Goal: Task Accomplishment & Management: Manage account settings

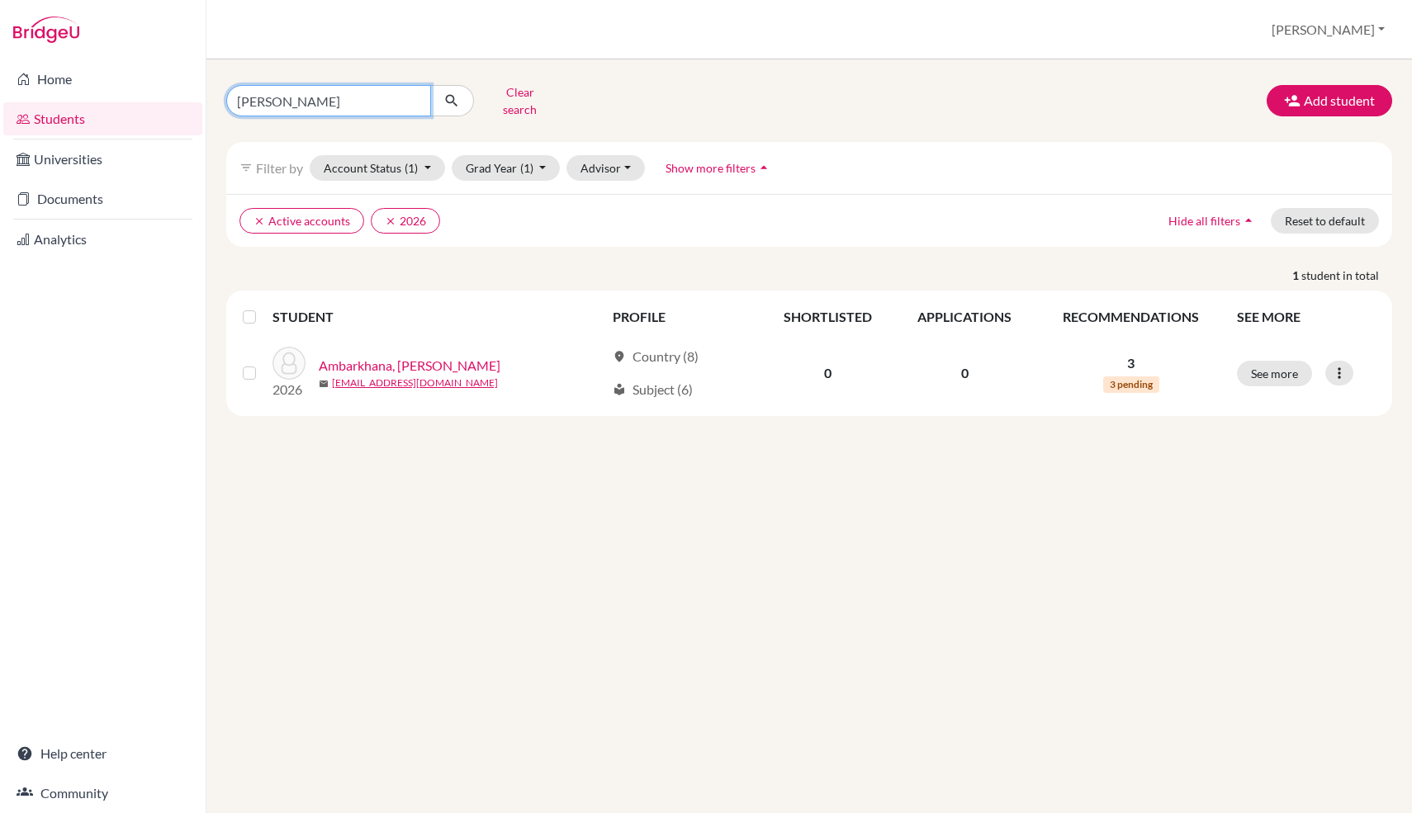
click at [375, 99] on input "[PERSON_NAME]" at bounding box center [328, 100] width 205 height 31
type input "ืฟืฟทรฟ"
type input "ื"
type input "nanami"
click button "submit" at bounding box center [452, 100] width 44 height 31
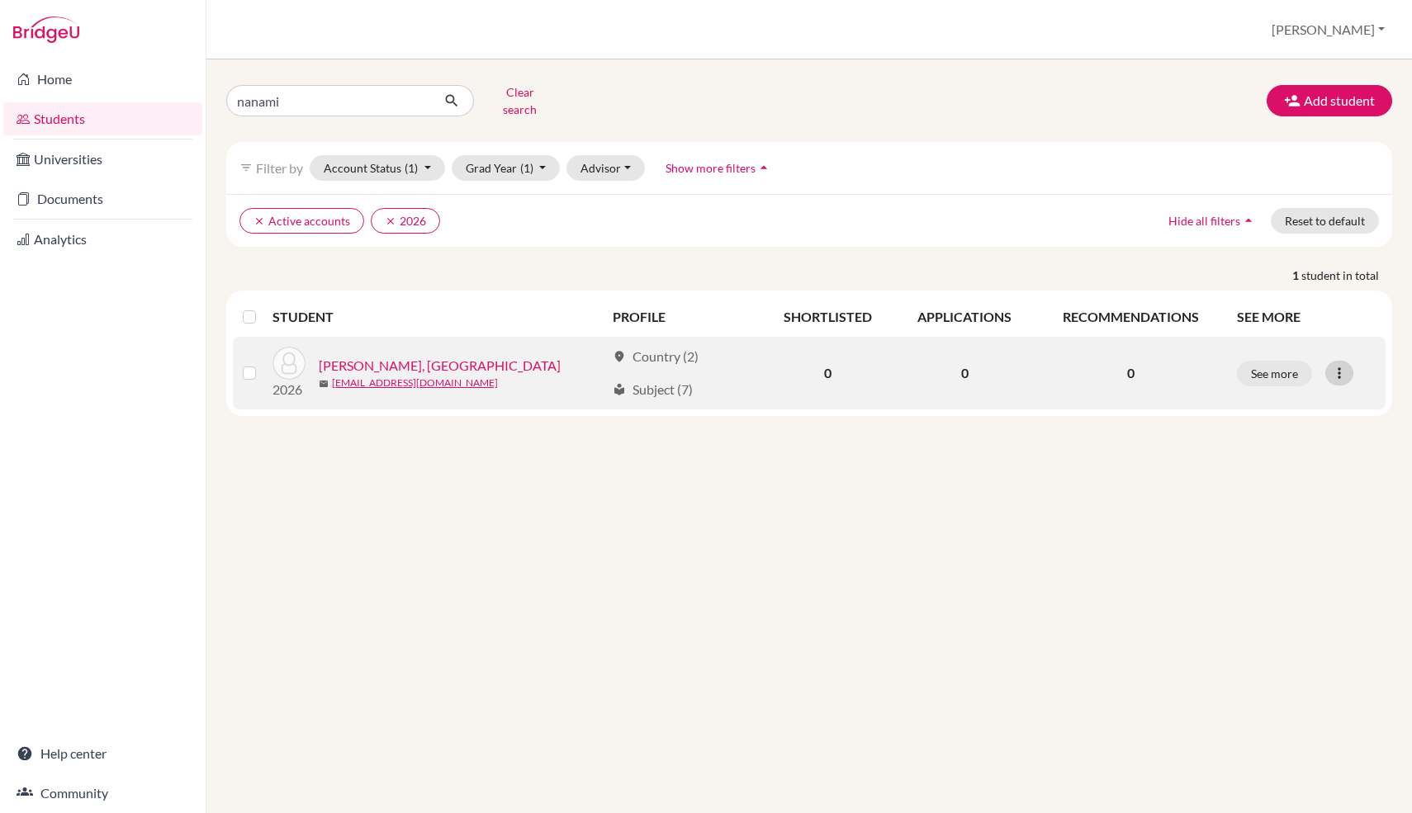
click at [1342, 365] on icon at bounding box center [1339, 373] width 17 height 17
click at [1304, 387] on div "Edit student Send Message Reset Password" at bounding box center [1267, 434] width 132 height 94
click at [1340, 365] on icon at bounding box center [1339, 373] width 17 height 17
click at [1318, 395] on button "Edit student" at bounding box center [1267, 408] width 130 height 26
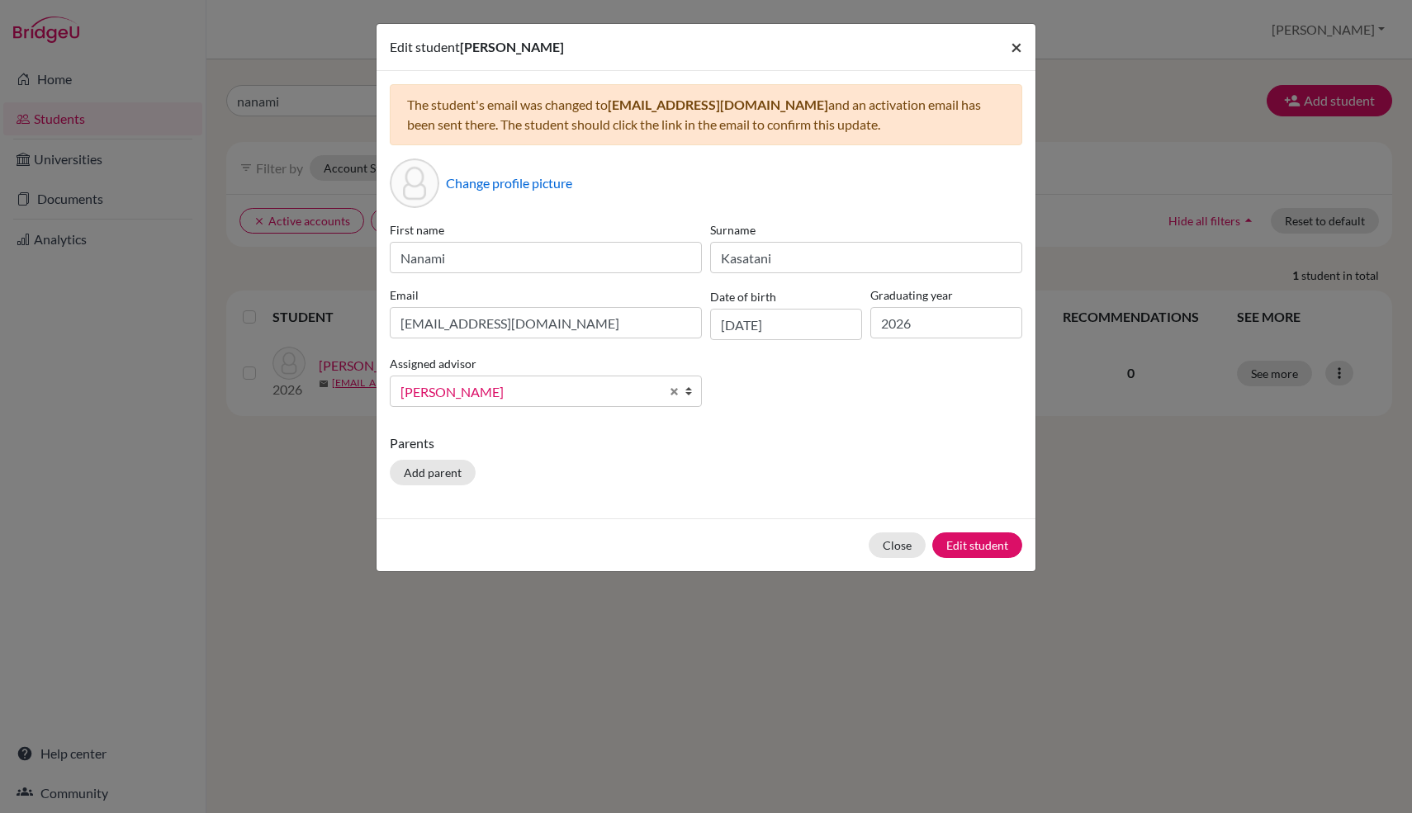
click at [1020, 51] on span "×" at bounding box center [1016, 47] width 12 height 24
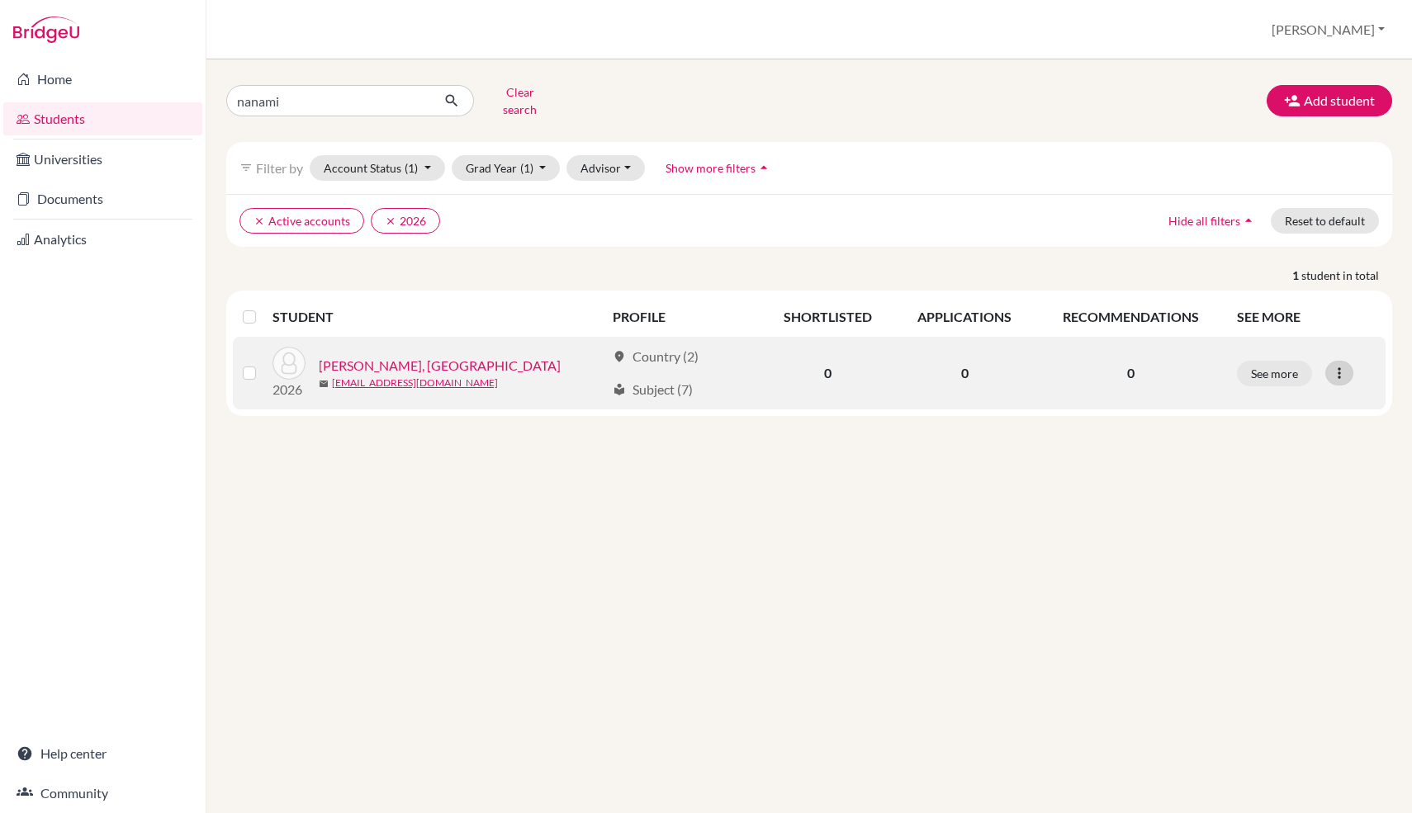
click at [1328, 362] on div at bounding box center [1339, 373] width 28 height 25
click at [263, 363] on label at bounding box center [263, 363] width 0 height 0
click at [0, 0] on input "checkbox" at bounding box center [0, 0] width 0 height 0
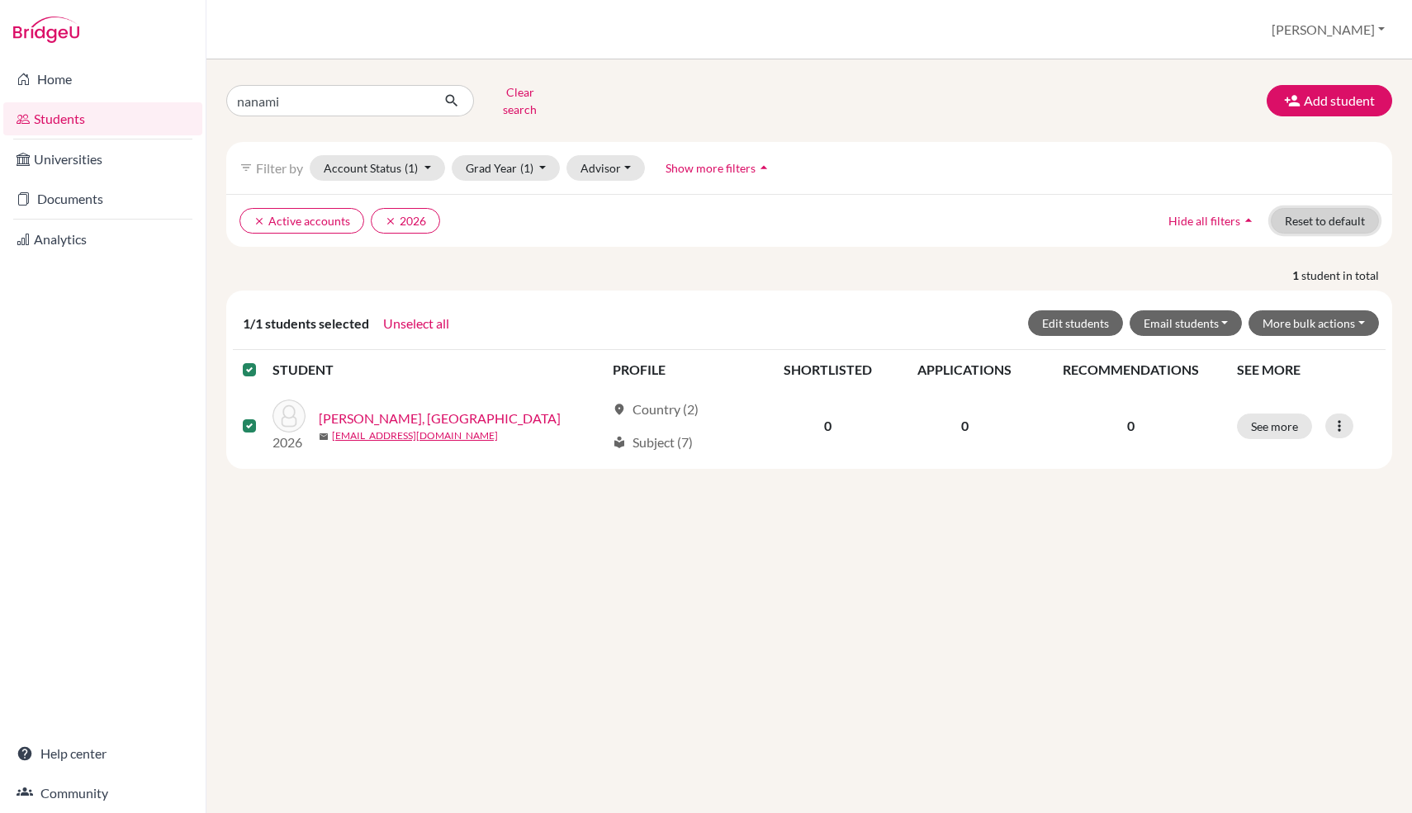
click at [1311, 211] on button "Reset to default" at bounding box center [1325, 221] width 108 height 26
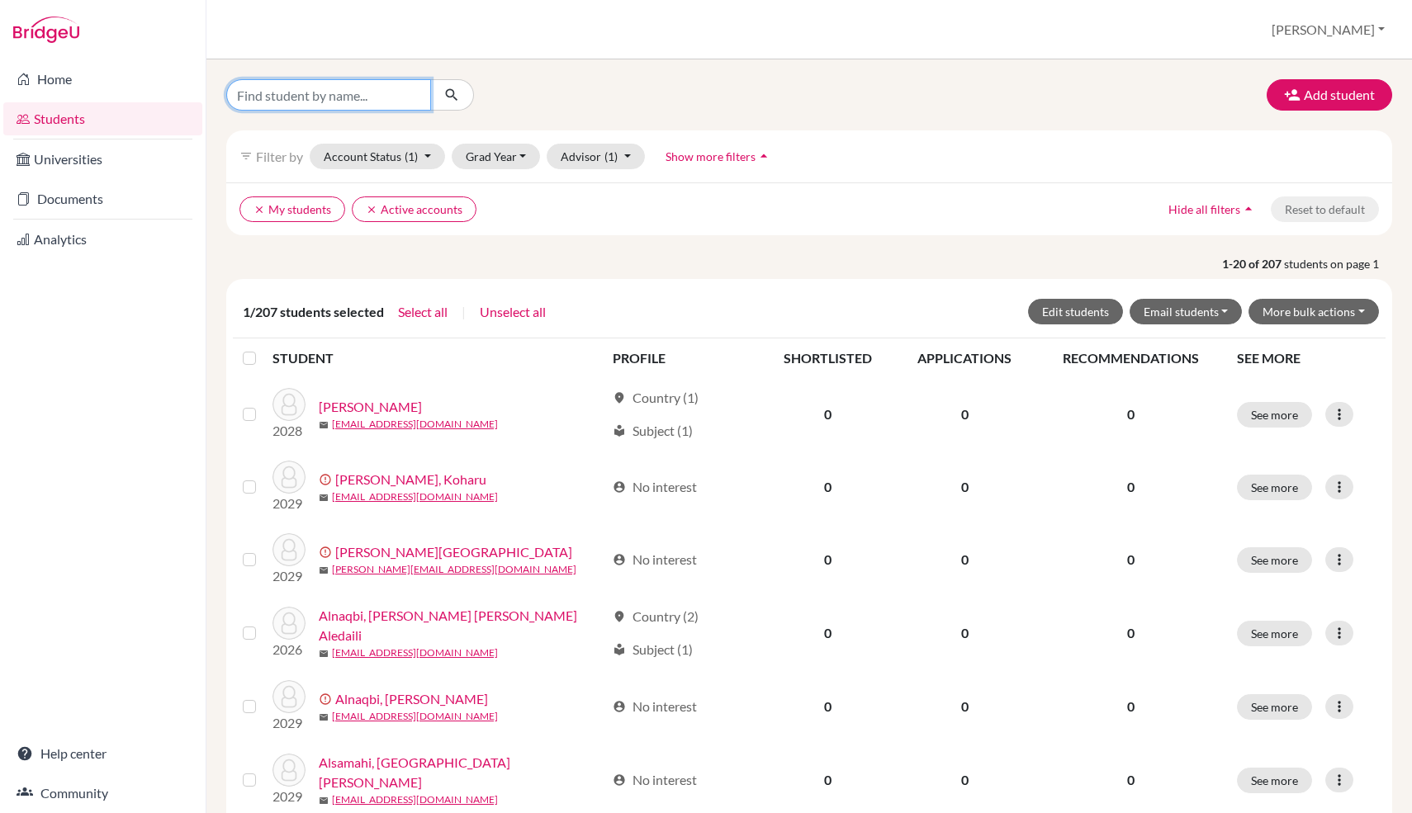
click at [332, 88] on input "Find student by name..." at bounding box center [328, 94] width 205 height 31
type input "nanami"
click button "submit" at bounding box center [452, 94] width 44 height 31
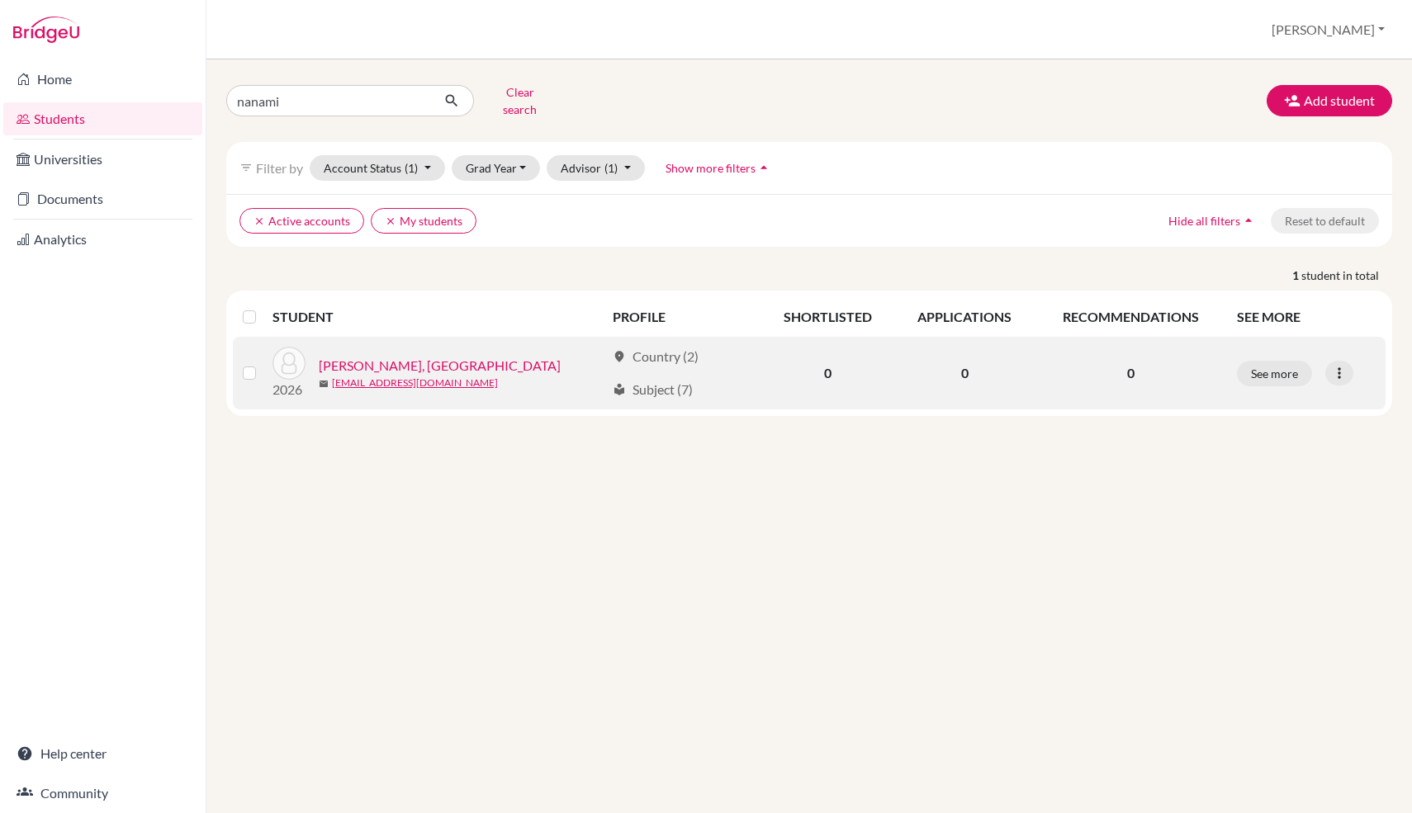
click at [263, 363] on label at bounding box center [263, 363] width 0 height 0
click at [0, 0] on input "checkbox" at bounding box center [0, 0] width 0 height 0
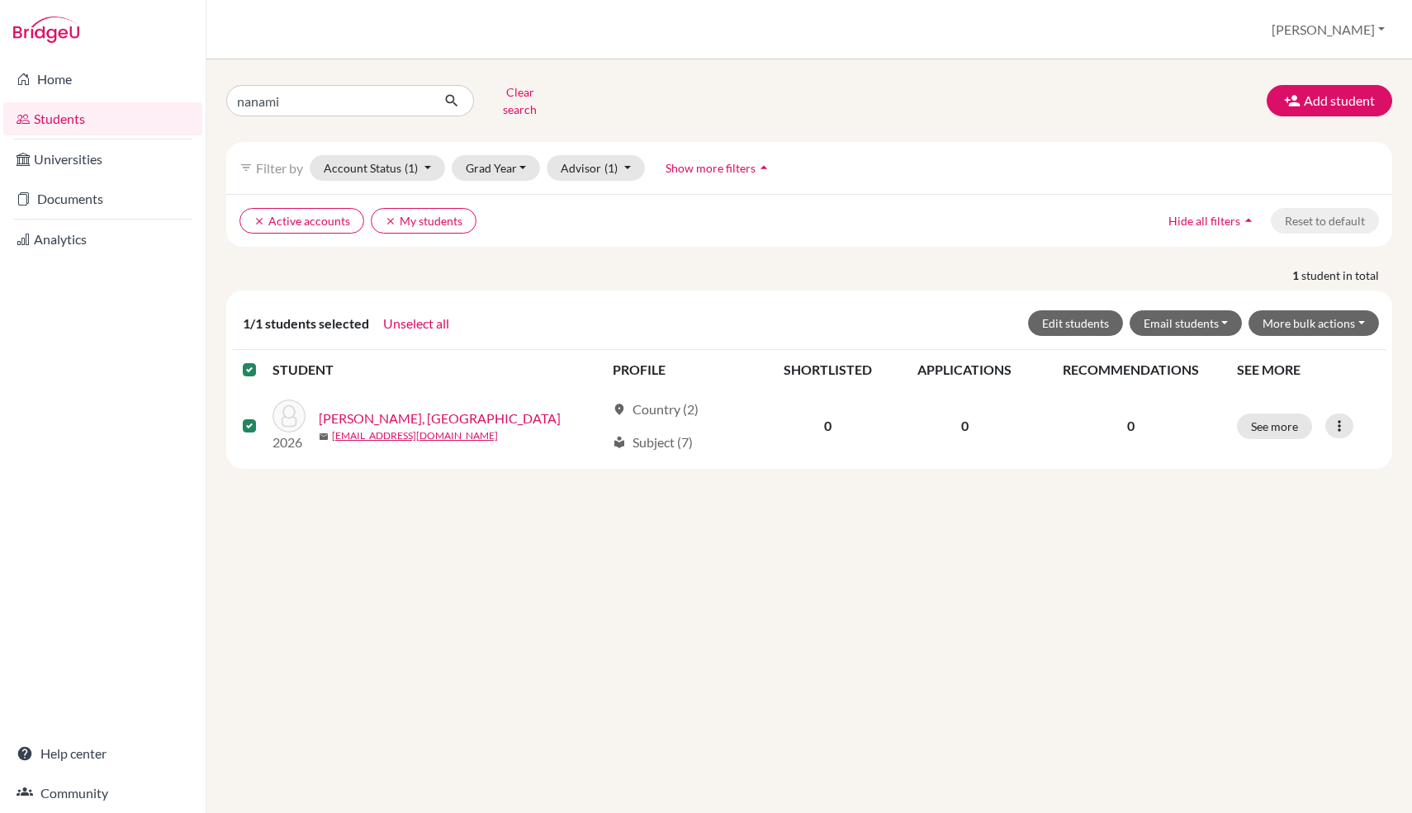
click at [1342, 297] on div "1/1 students selected Unselect all Edit students Email students Via Gmail Via d…" at bounding box center [809, 323] width 1152 height 53
click at [1232, 310] on button "Email students" at bounding box center [1185, 323] width 113 height 26
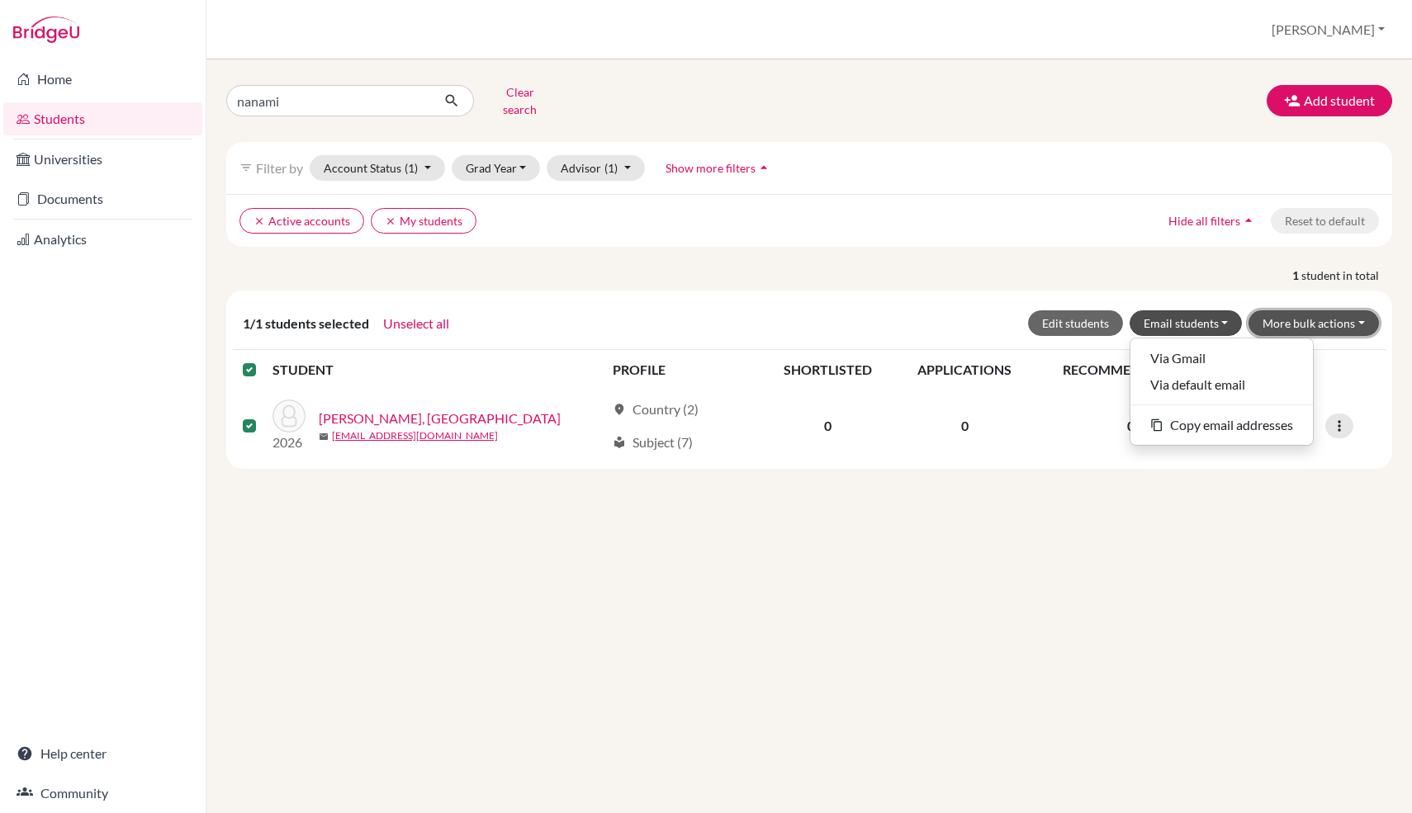
click at [1338, 319] on button "More bulk actions" at bounding box center [1313, 323] width 130 height 26
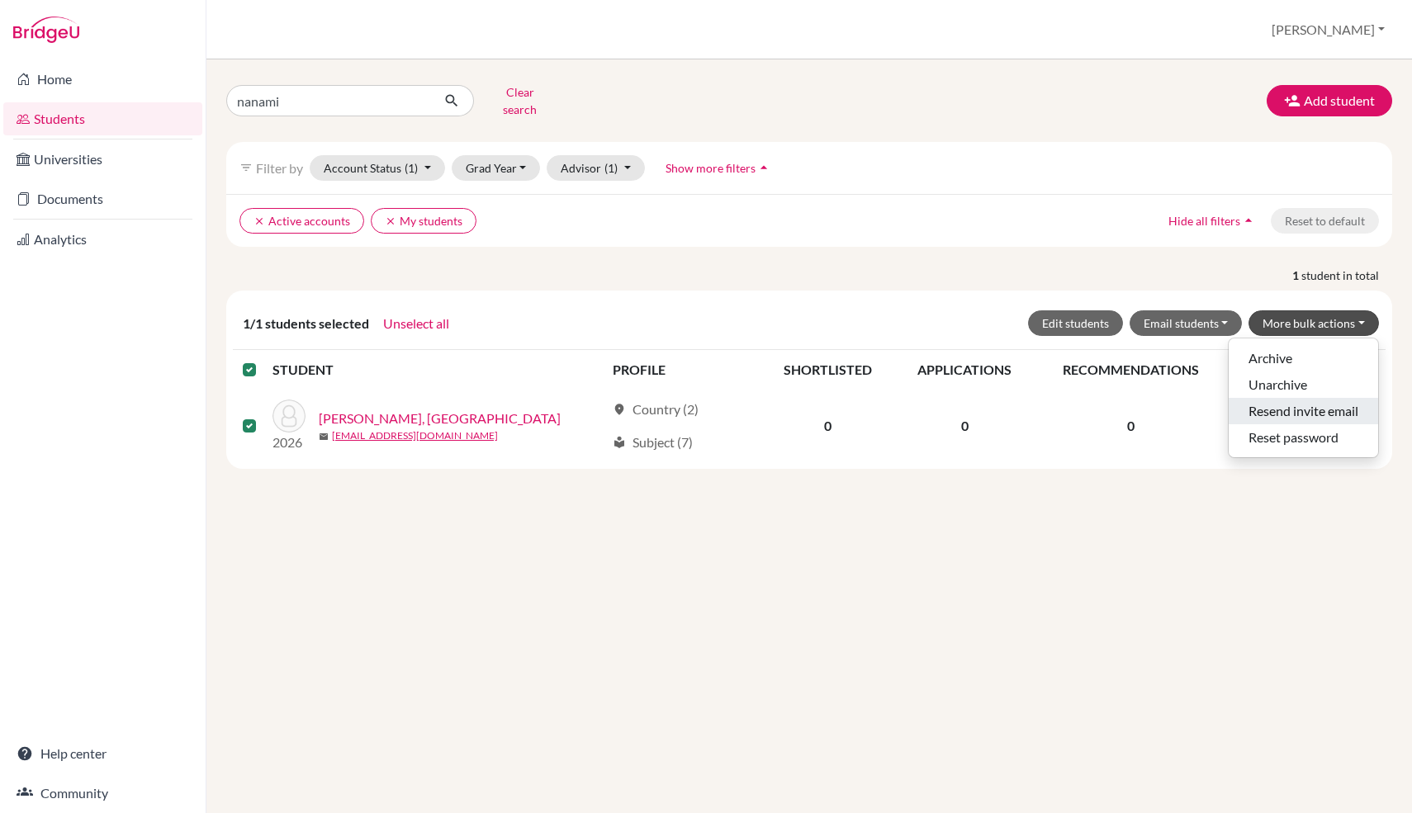
click at [1333, 398] on button "Resend invite email" at bounding box center [1302, 411] width 149 height 26
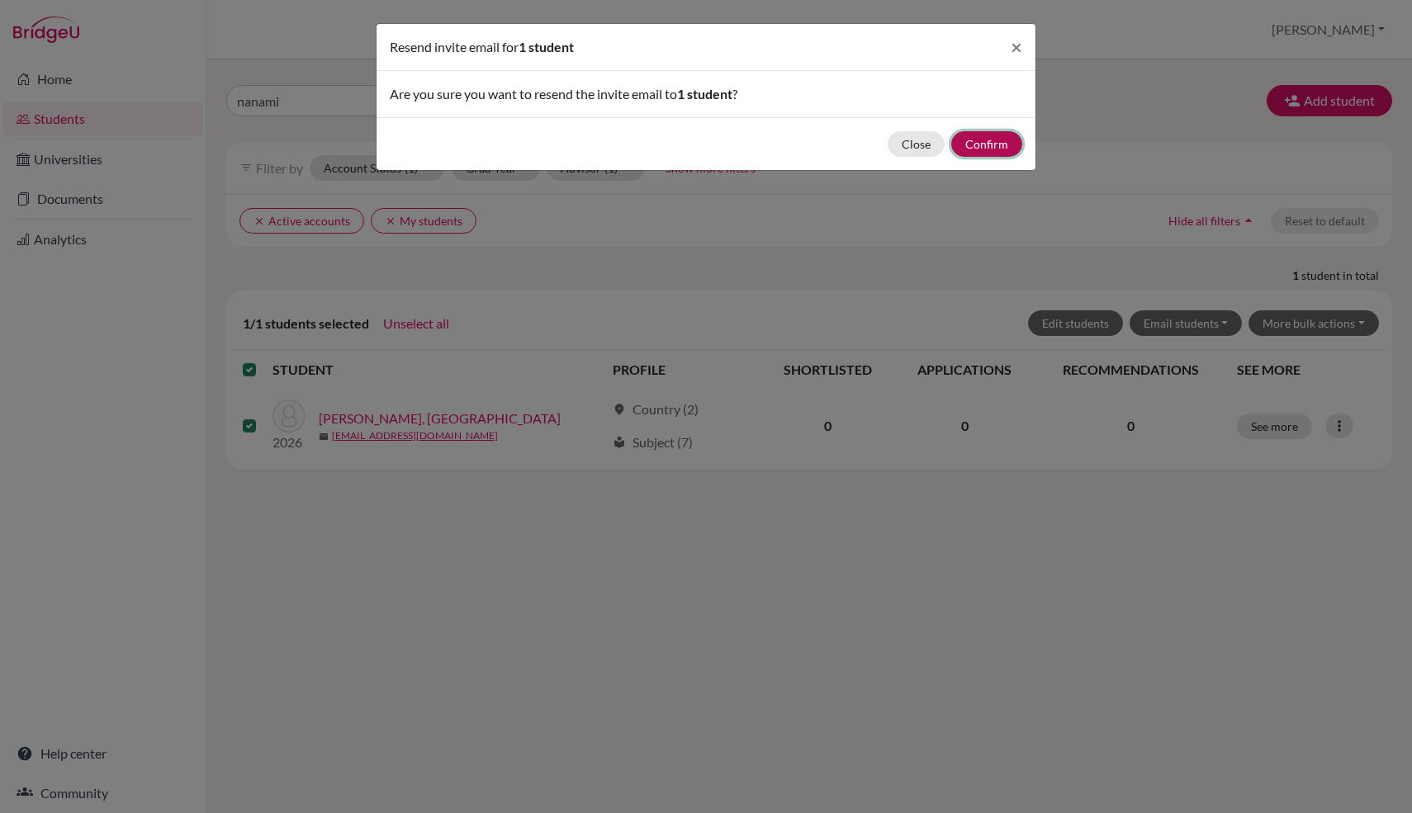
click at [986, 147] on button "Confirm" at bounding box center [986, 144] width 71 height 26
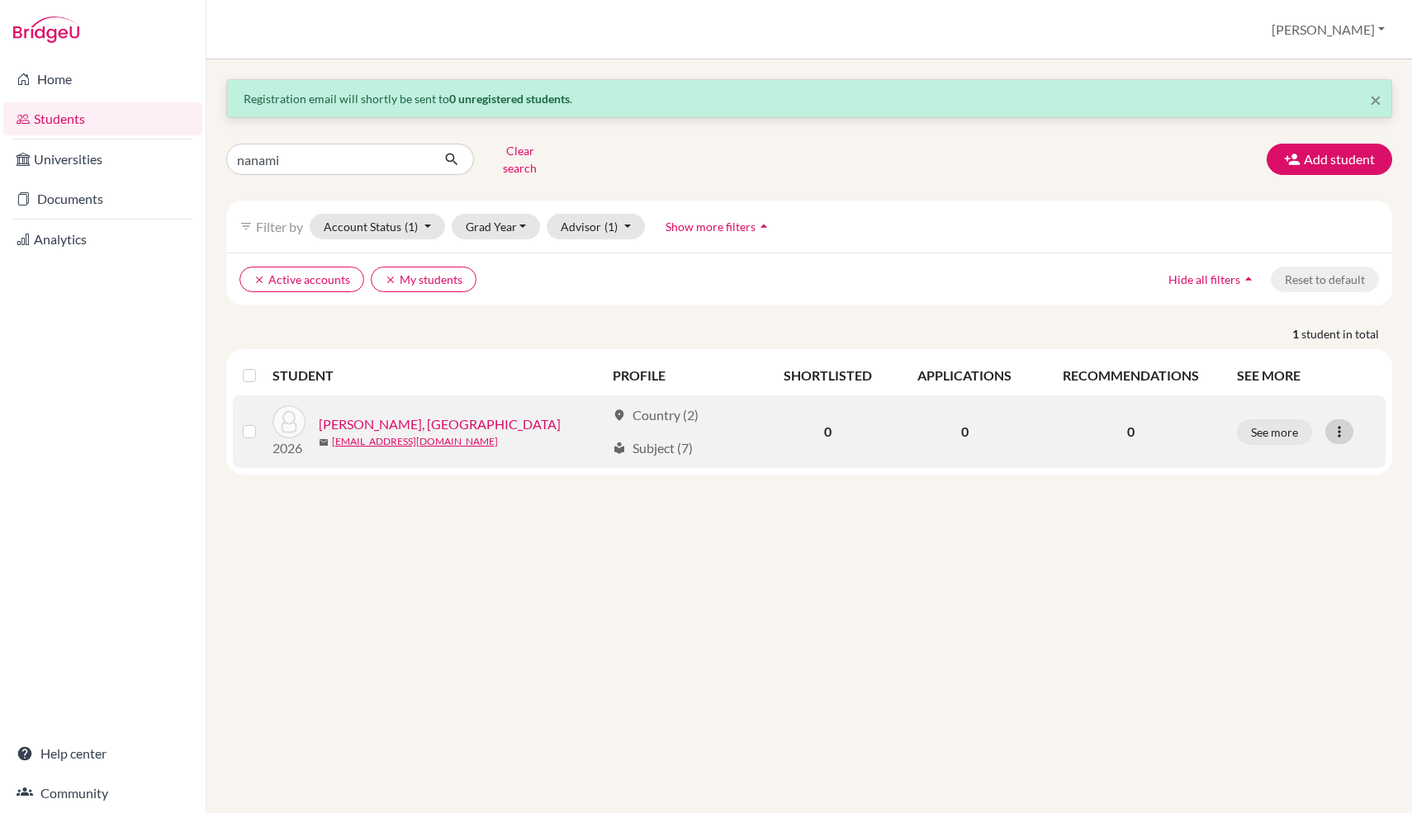
click at [1342, 424] on icon at bounding box center [1339, 432] width 17 height 17
click at [1295, 507] on button "Reset Password" at bounding box center [1267, 519] width 130 height 26
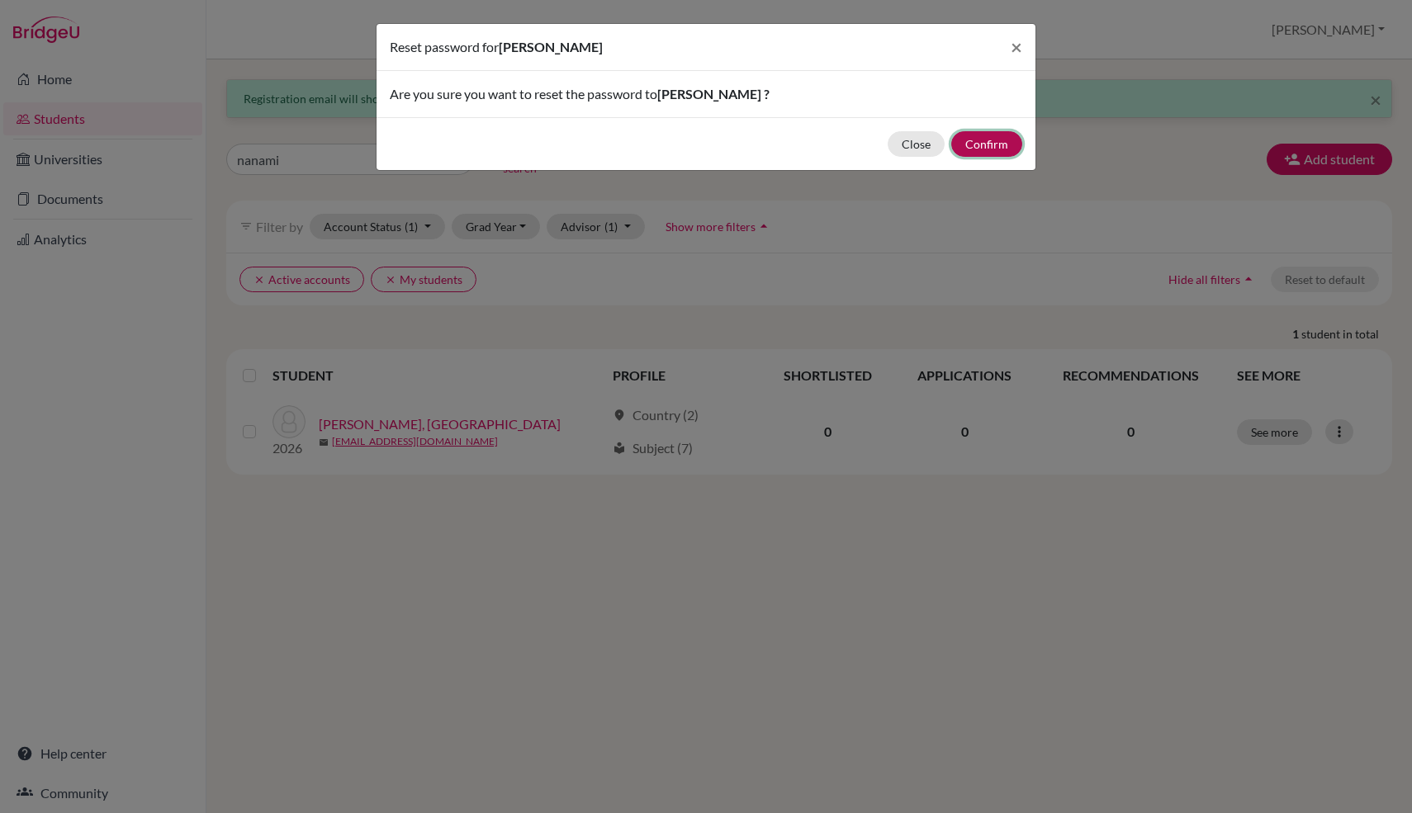
click at [1002, 138] on button "Confirm" at bounding box center [986, 144] width 71 height 26
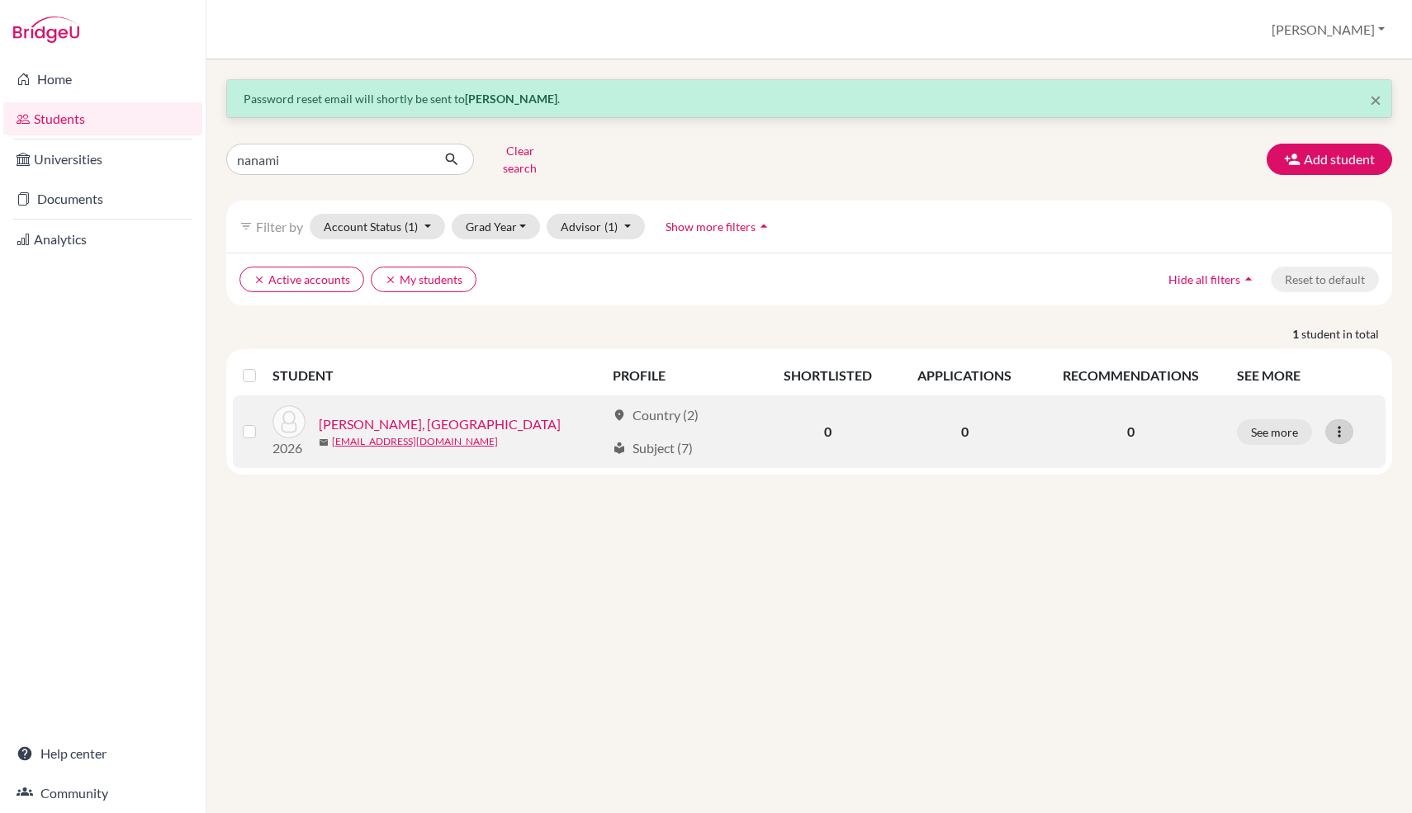
click at [1349, 423] on div at bounding box center [1339, 431] width 28 height 25
click at [1307, 453] on button "Edit student" at bounding box center [1267, 466] width 130 height 26
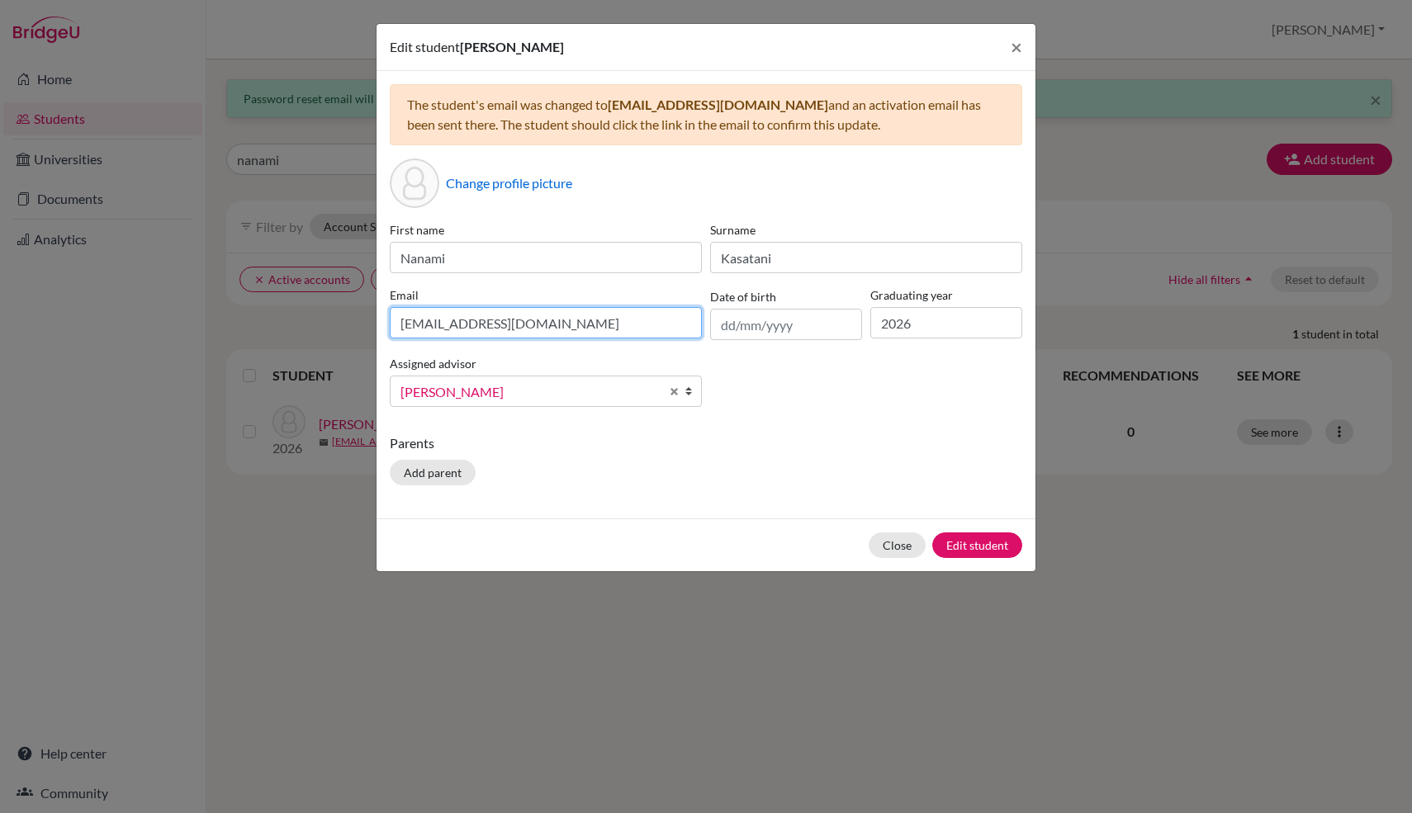
click at [565, 330] on input "[EMAIL_ADDRESS][DOMAIN_NAME]" at bounding box center [546, 322] width 312 height 31
type input "[EMAIL_ADDRESS][DOMAIN_NAME]"
click button "Edit student" at bounding box center [977, 545] width 90 height 26
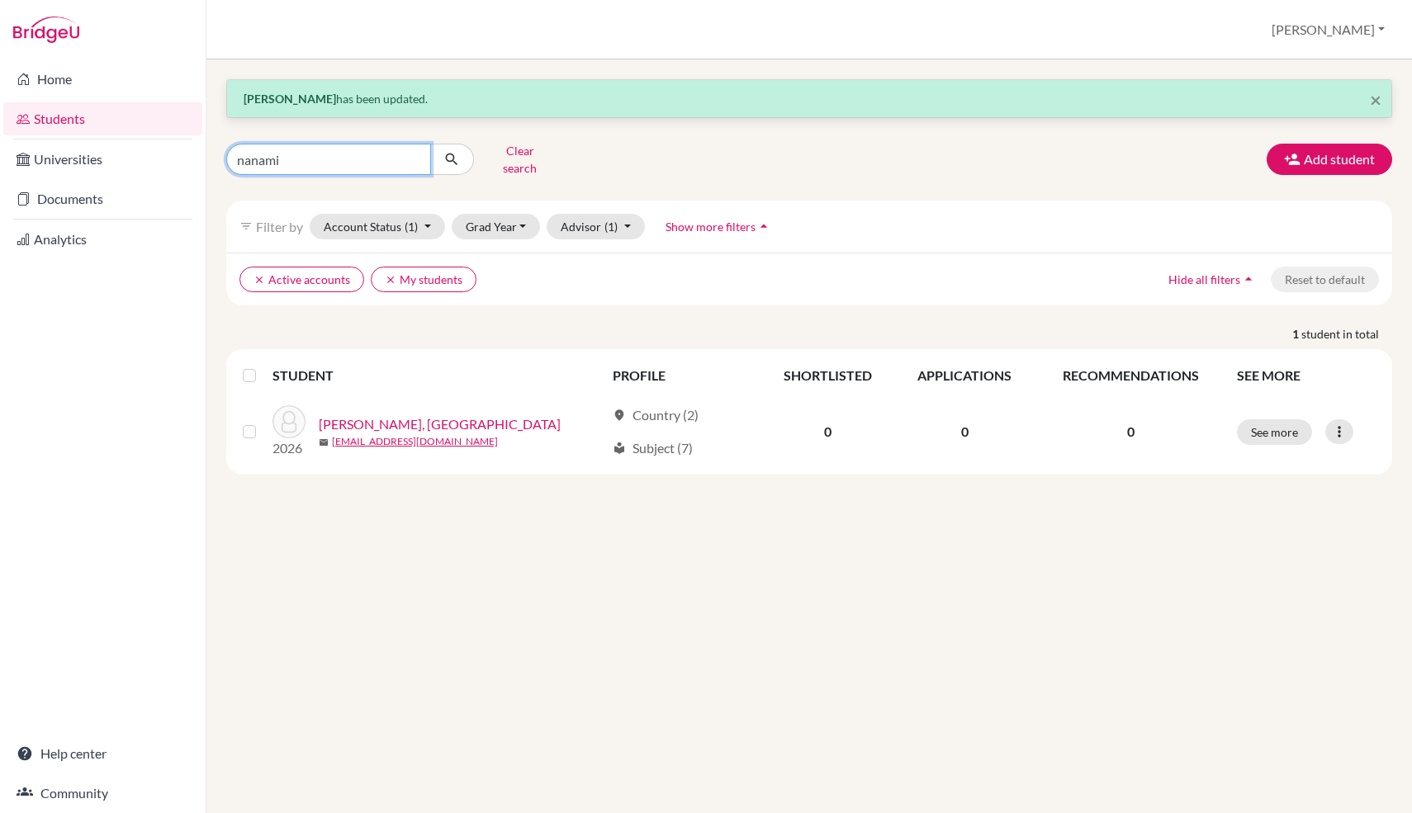
click at [301, 160] on input "nanami" at bounding box center [328, 159] width 205 height 31
type input "seoyeon"
click button "submit" at bounding box center [452, 159] width 44 height 31
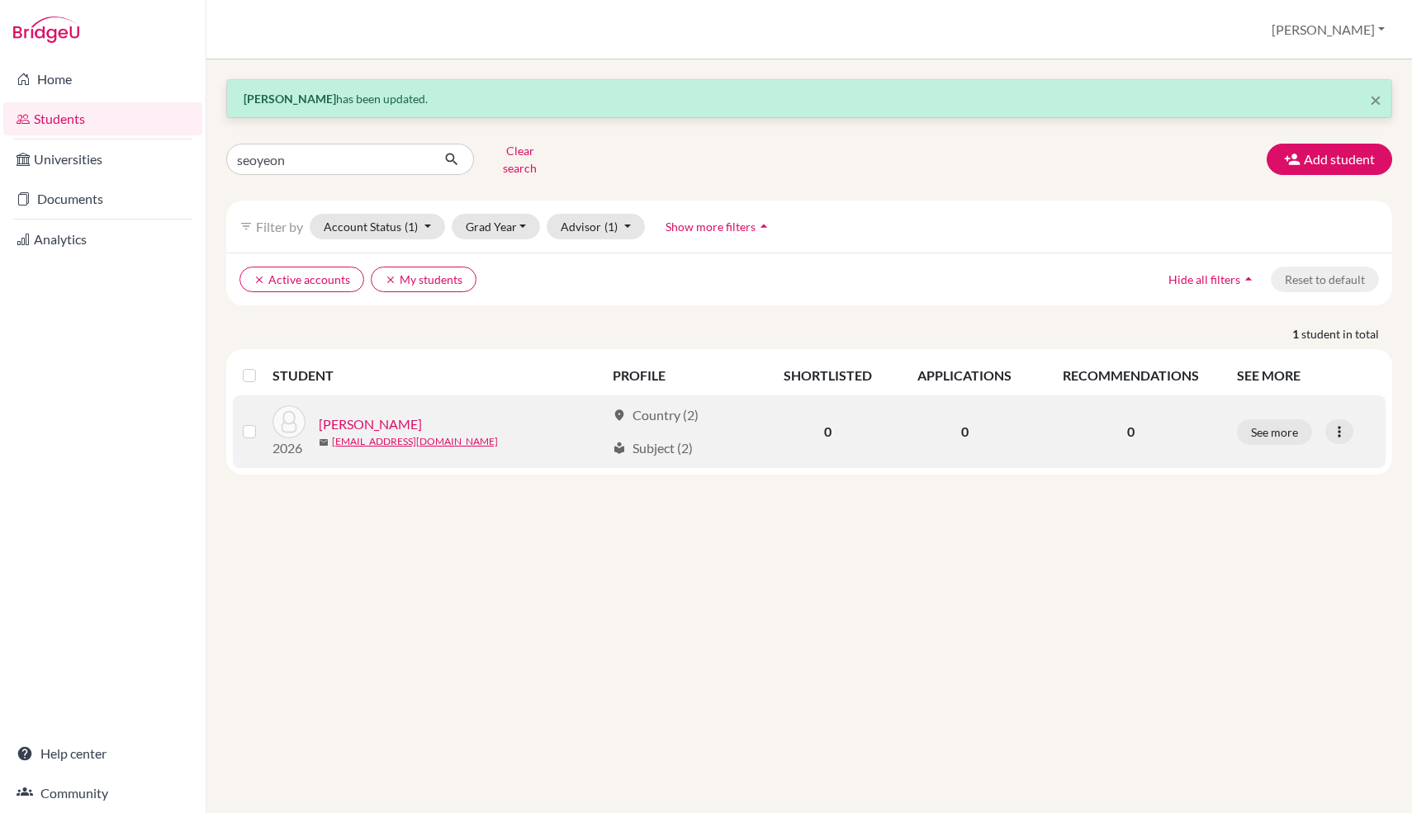
click at [371, 414] on link "[PERSON_NAME]" at bounding box center [370, 424] width 103 height 20
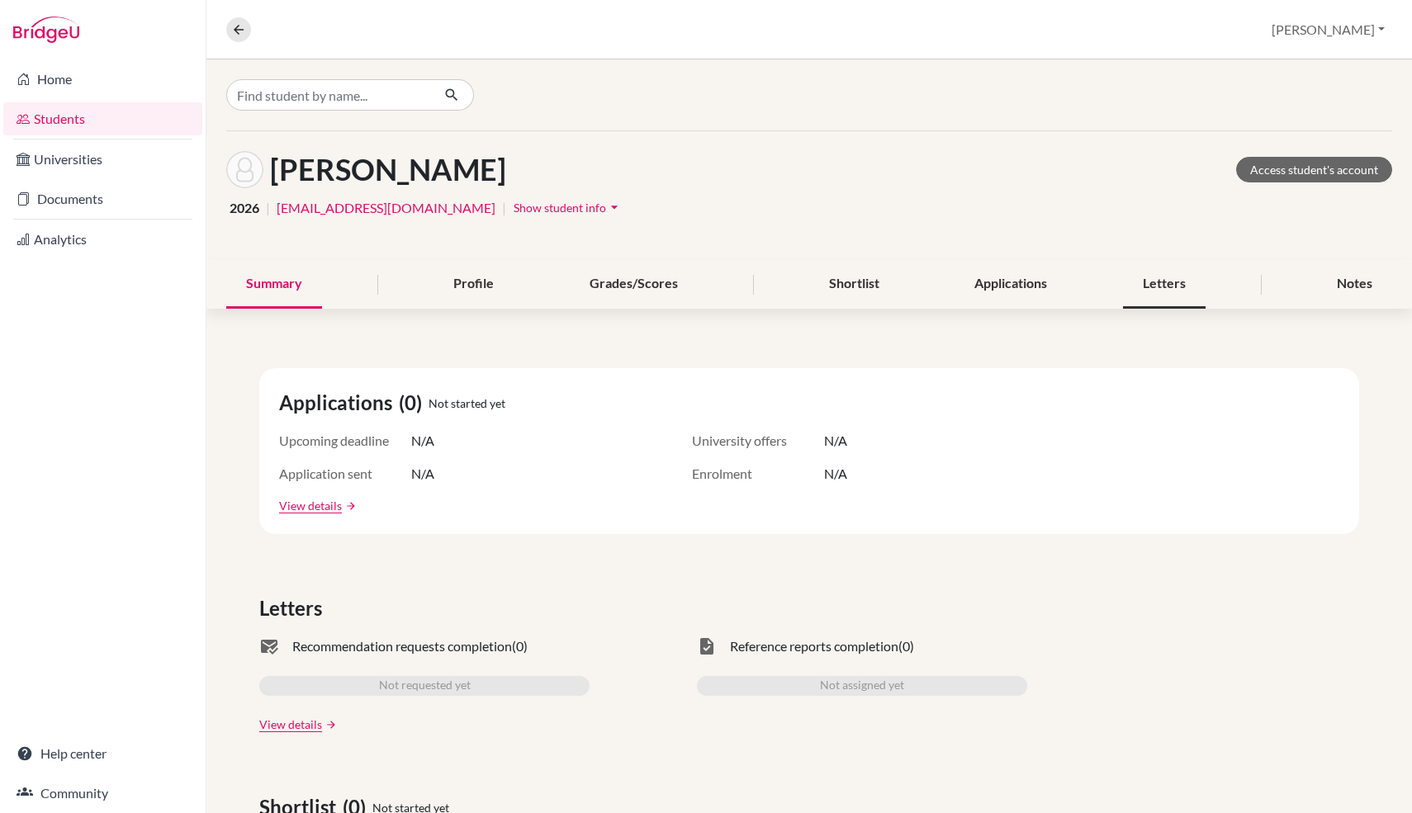
click at [1167, 289] on div "Letters" at bounding box center [1164, 284] width 83 height 49
